Goal: Navigation & Orientation: Find specific page/section

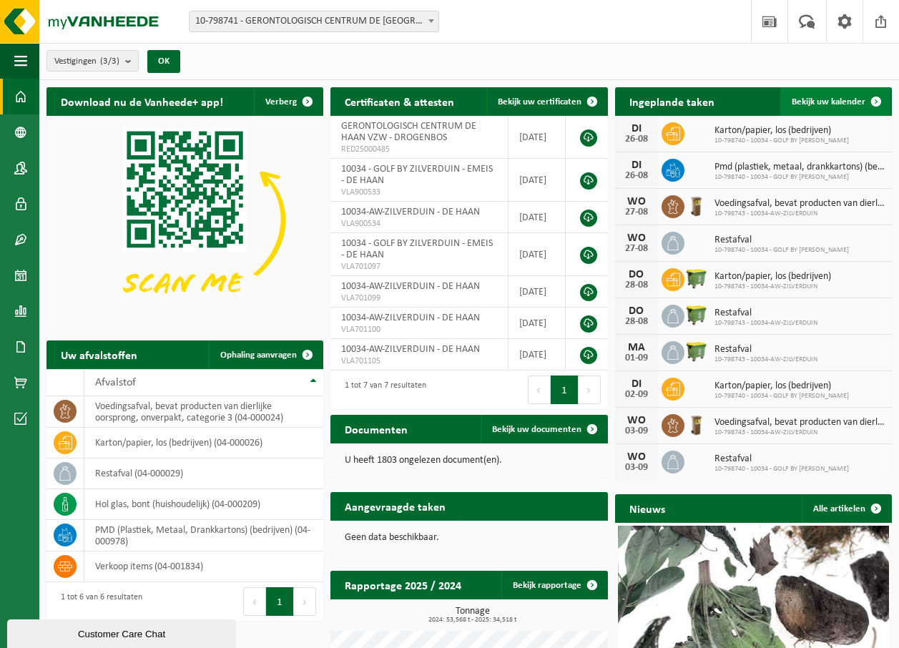
click at [829, 103] on span "Bekijk uw kalender" at bounding box center [829, 101] width 74 height 9
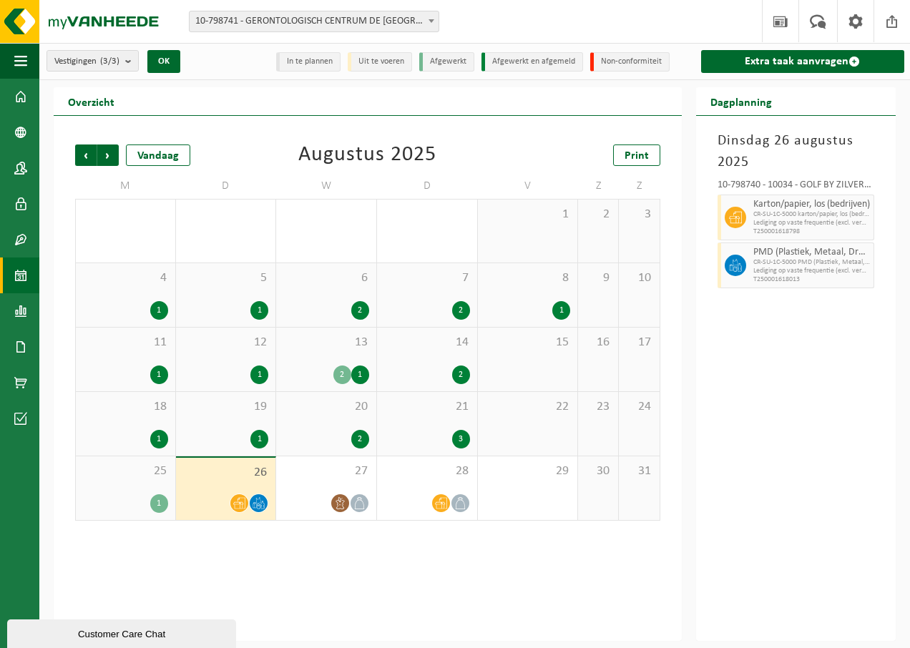
click at [336, 369] on div "2" at bounding box center [342, 375] width 18 height 19
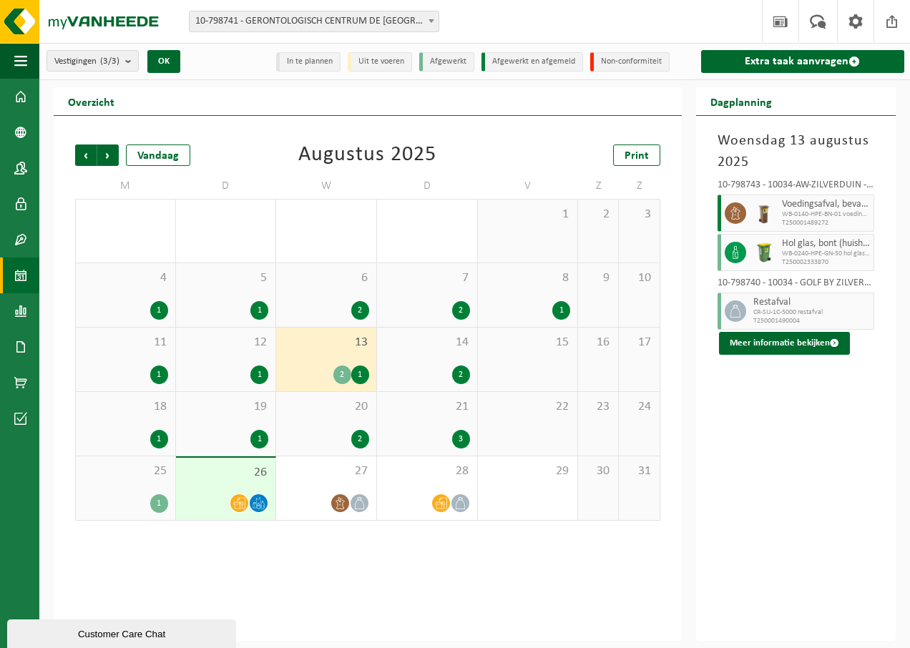
click at [127, 487] on div "25 1" at bounding box center [125, 489] width 99 height 64
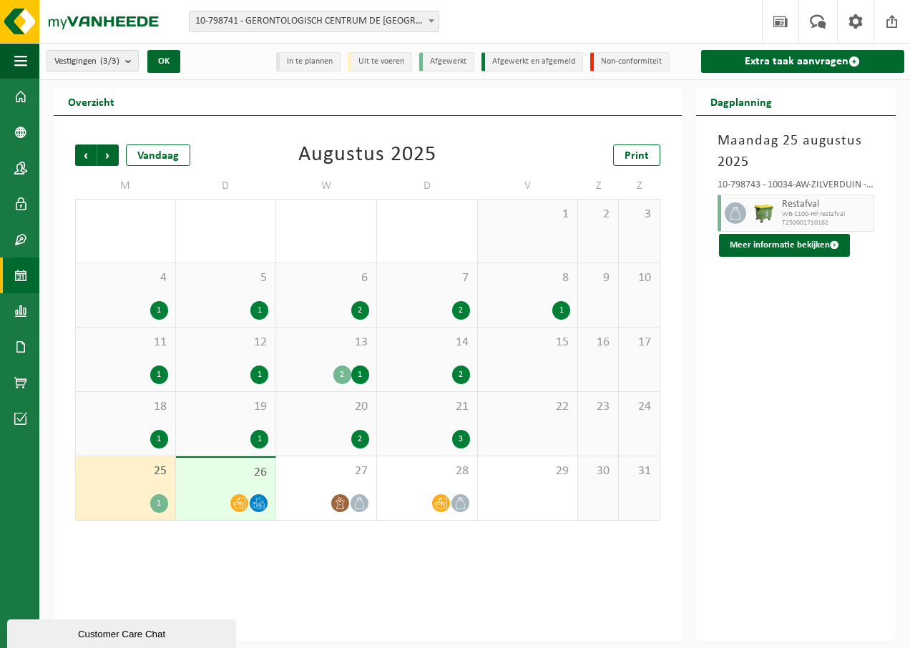
click at [229, 469] on span "26" at bounding box center [226, 473] width 86 height 16
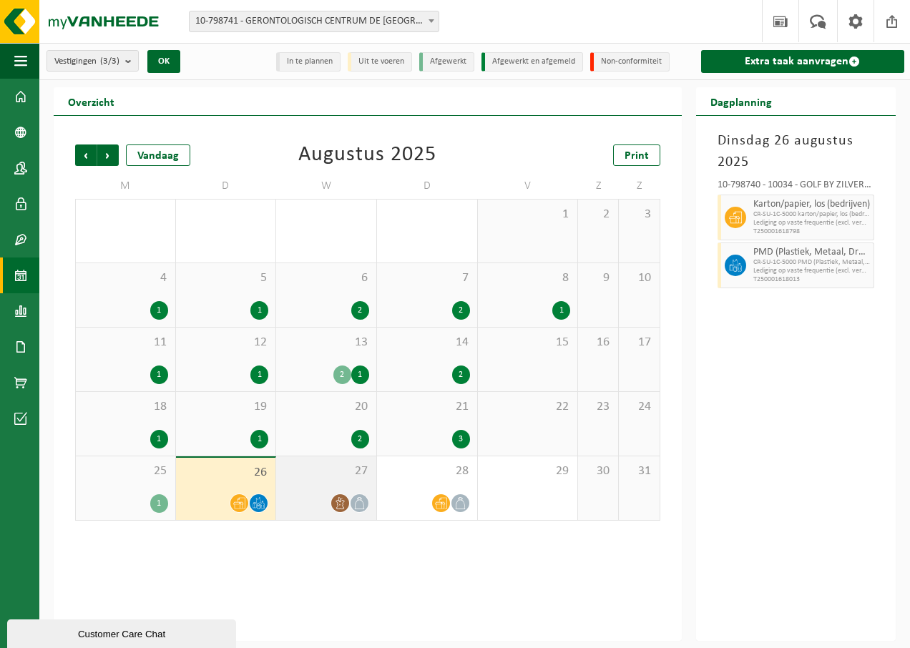
click at [320, 487] on div "27" at bounding box center [326, 489] width 100 height 64
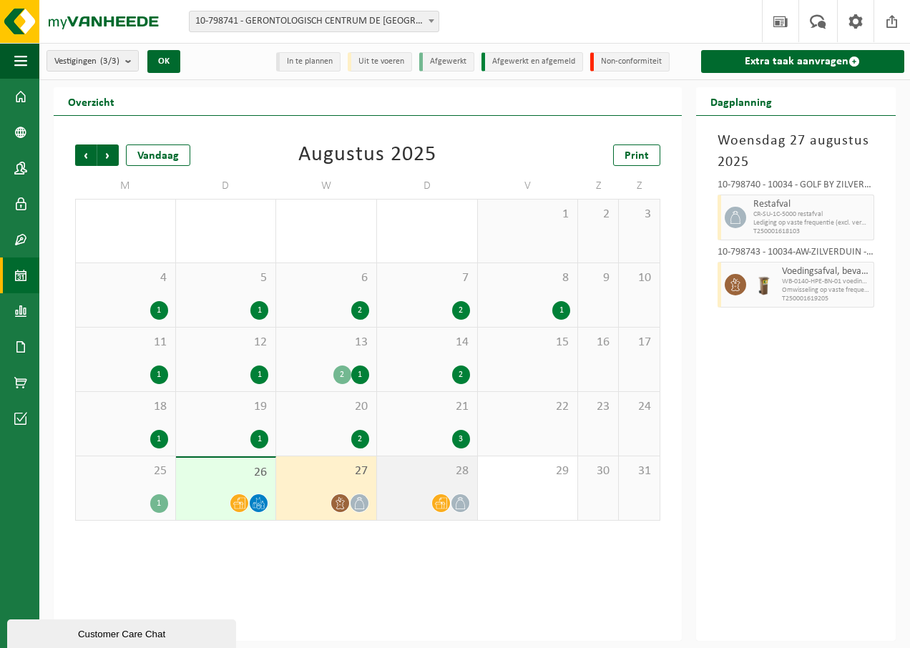
click at [464, 482] on div "28" at bounding box center [427, 489] width 100 height 64
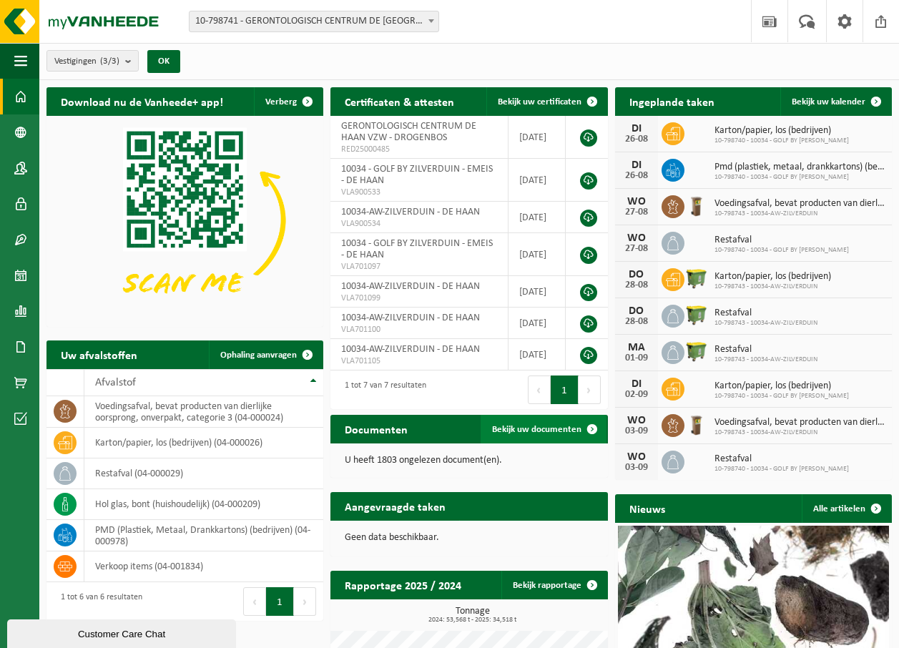
click at [589, 423] on span at bounding box center [592, 429] width 29 height 29
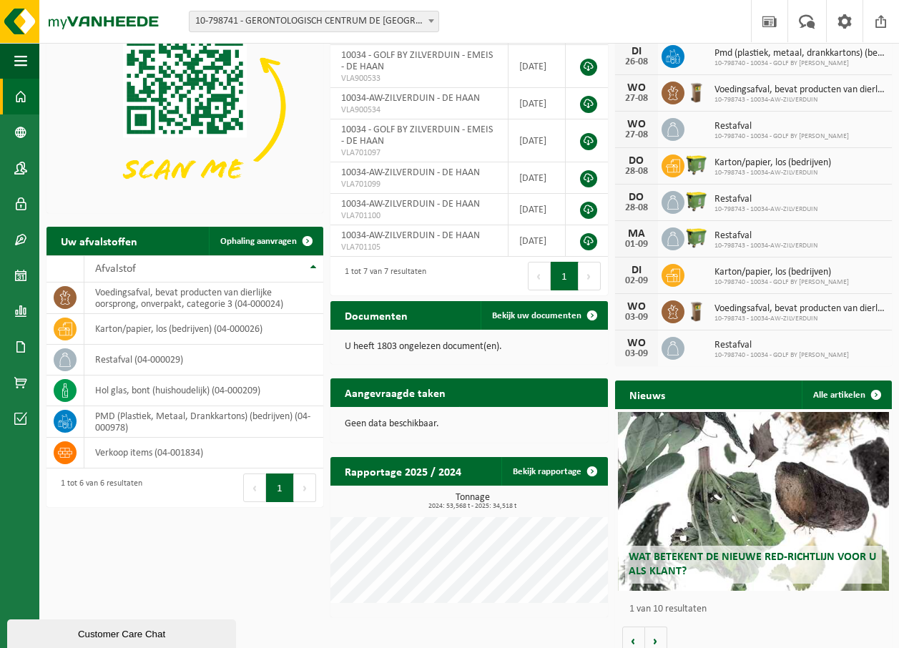
scroll to position [127, 0]
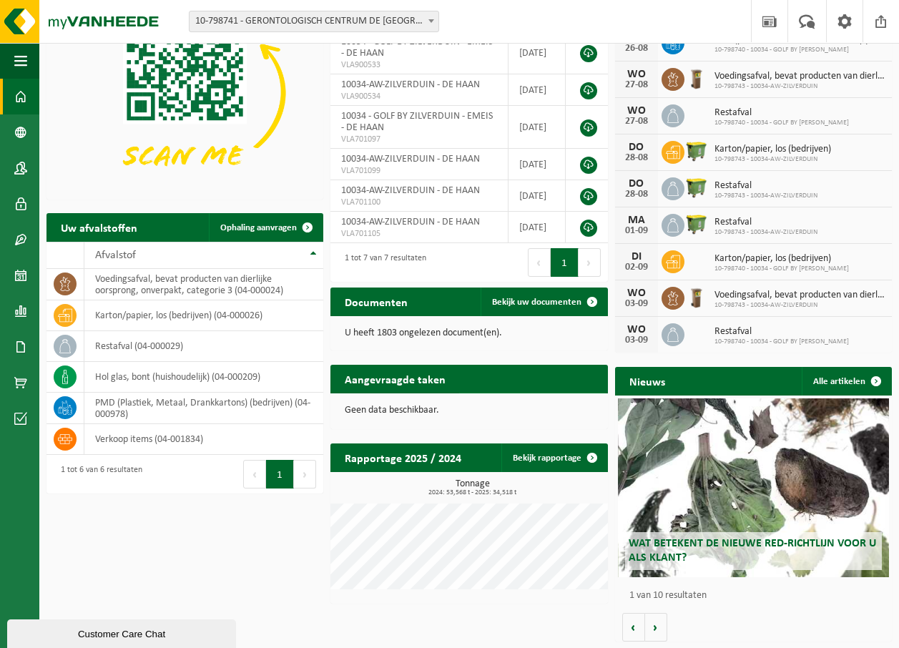
click at [596, 393] on span at bounding box center [592, 407] width 29 height 29
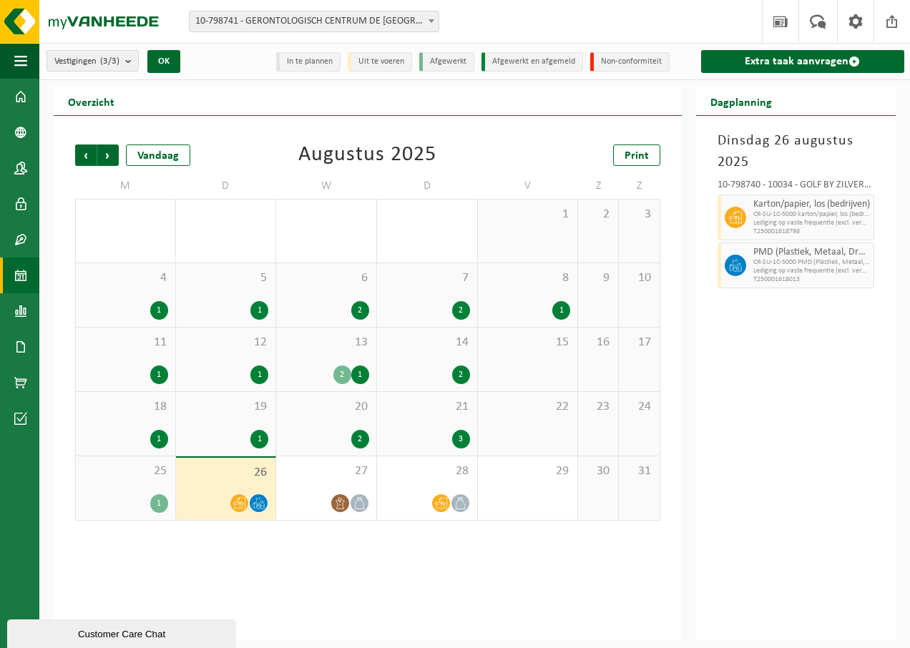
click at [297, 64] on li "In te plannen" at bounding box center [308, 61] width 64 height 19
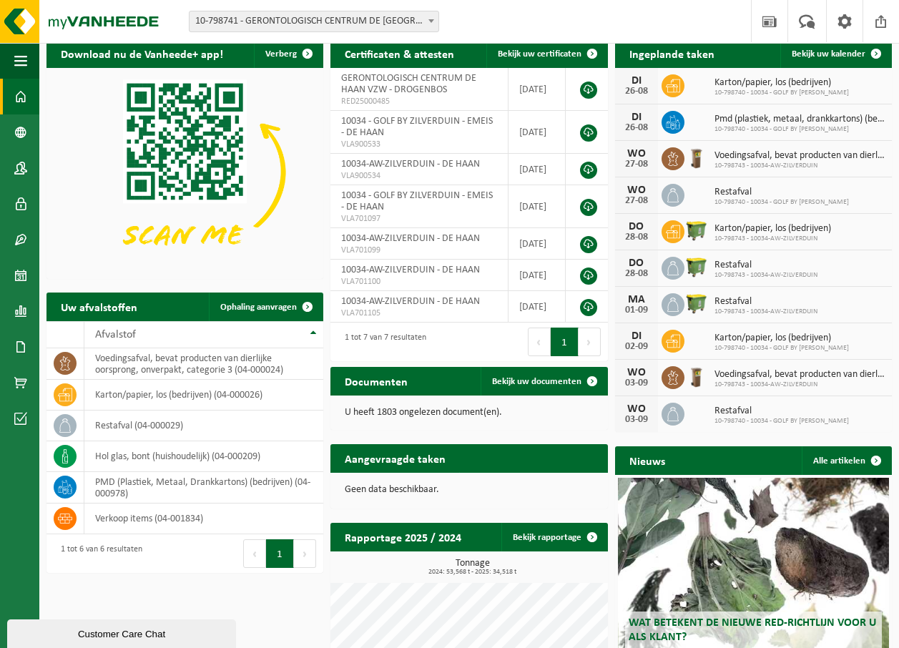
scroll to position [127, 0]
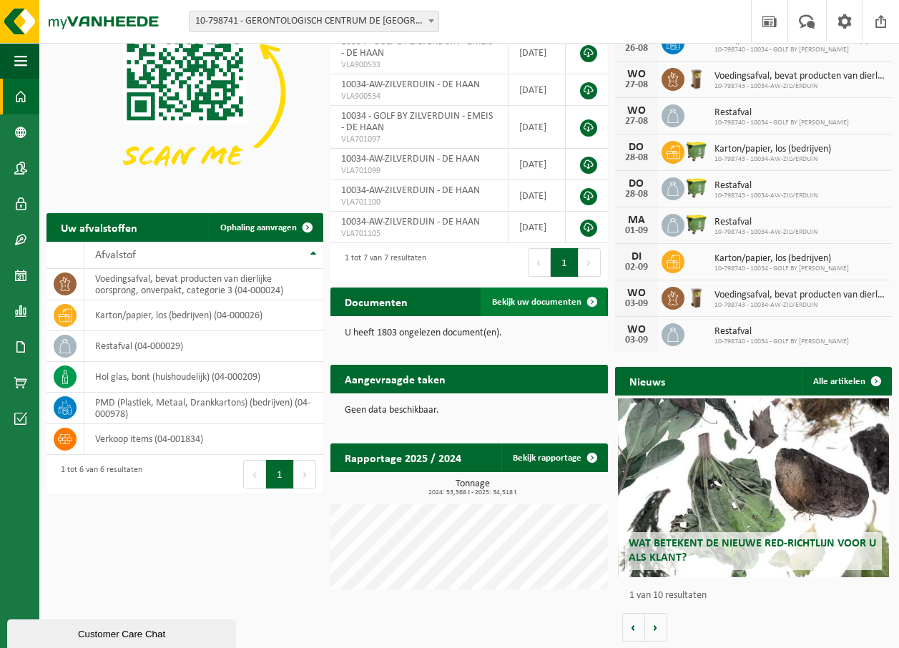
click at [591, 296] on span at bounding box center [592, 302] width 29 height 29
